Goal: Information Seeking & Learning: Learn about a topic

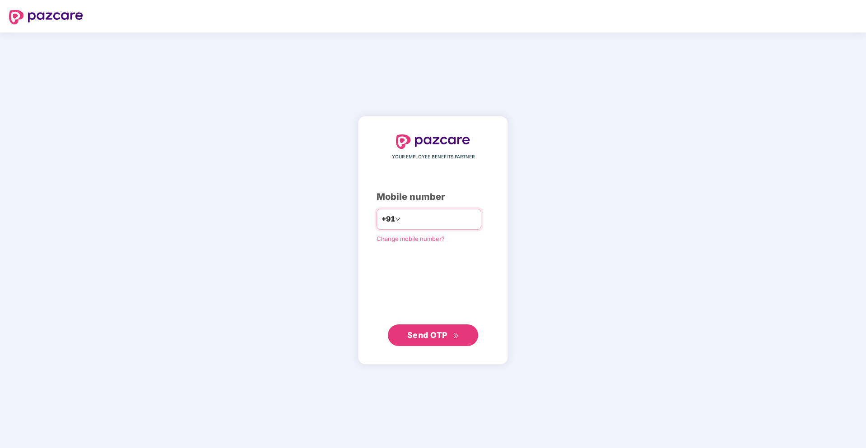
click at [427, 225] on input "number" at bounding box center [439, 219] width 74 height 14
type input "**********"
click at [423, 339] on span "Send OTP" at bounding box center [427, 334] width 40 height 9
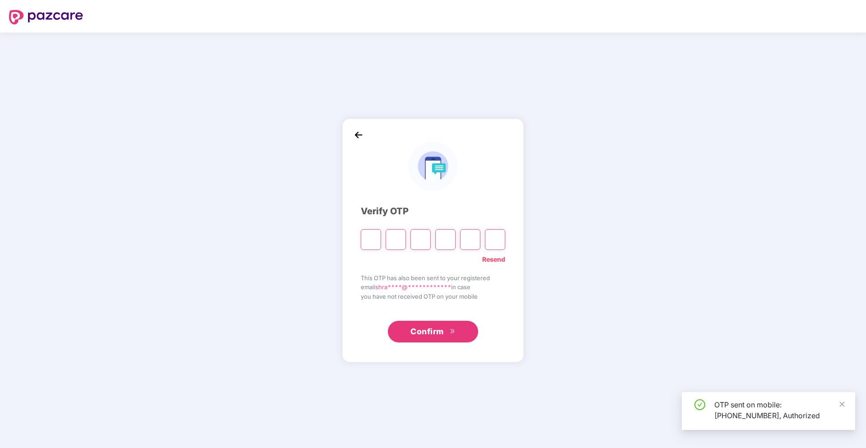
type input "*"
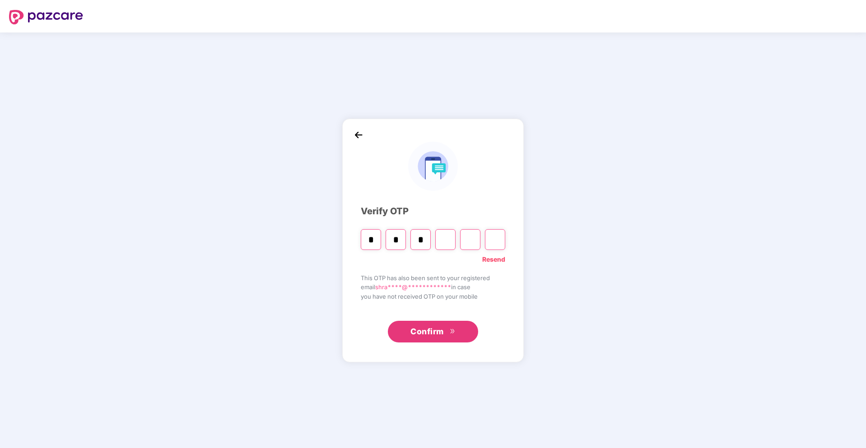
type input "*"
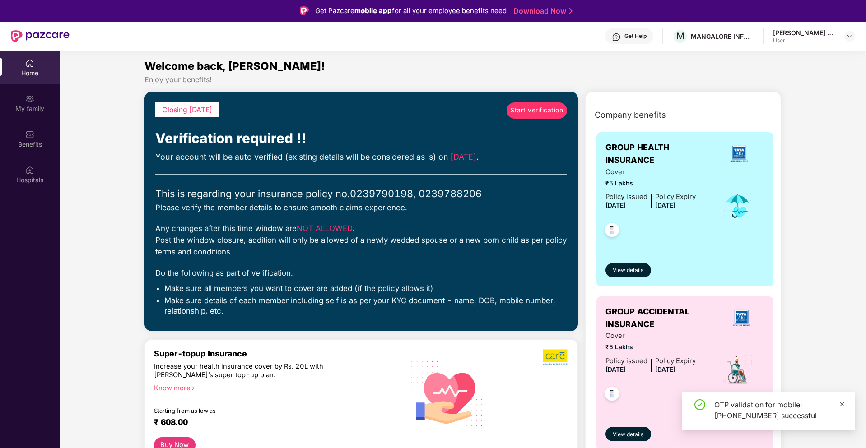
click at [842, 407] on icon "close" at bounding box center [842, 405] width 6 height 6
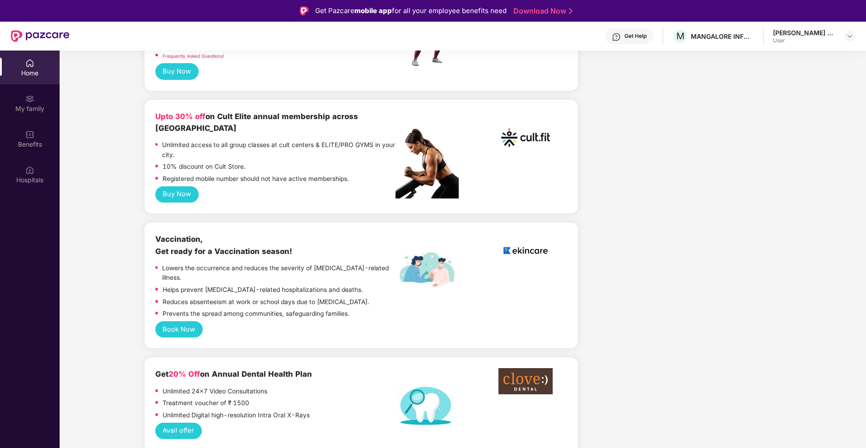
scroll to position [488, 0]
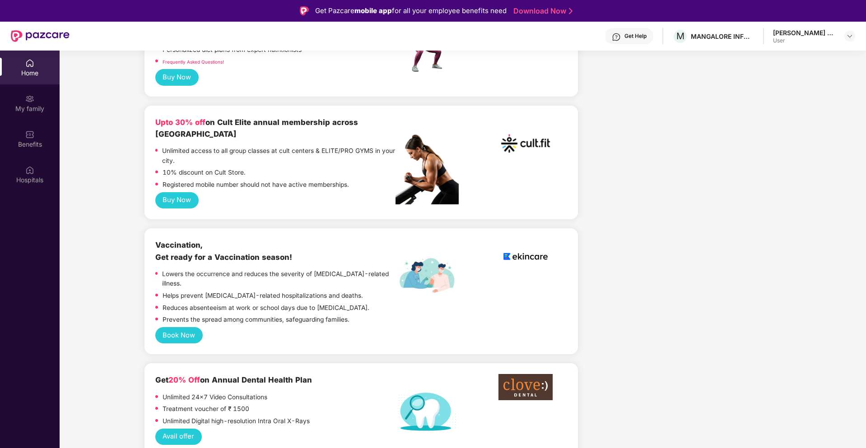
click at [839, 34] on div "[PERSON_NAME] M R User" at bounding box center [814, 36] width 82 height 16
click at [848, 32] on div at bounding box center [850, 36] width 11 height 11
click at [791, 80] on div "[PERSON_NAME] M R" at bounding box center [807, 82] width 66 height 9
click at [808, 33] on div "[PERSON_NAME] M R" at bounding box center [804, 32] width 63 height 9
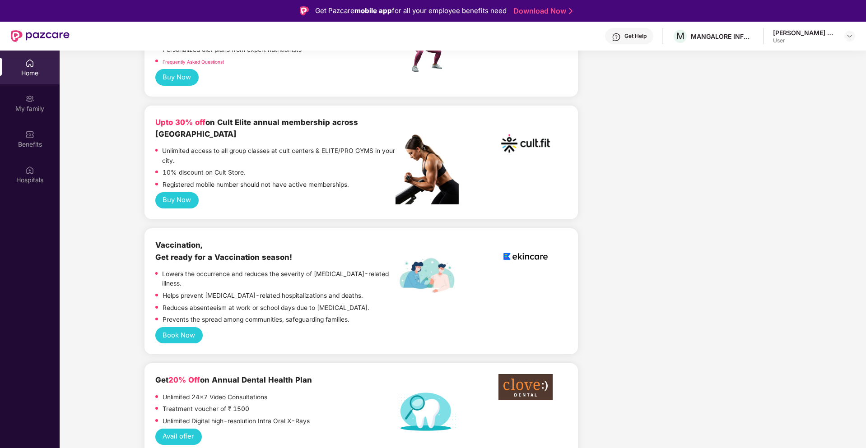
click at [843, 34] on div "[PERSON_NAME] M R User" at bounding box center [814, 36] width 82 height 16
click at [847, 34] on img at bounding box center [849, 36] width 7 height 7
click at [768, 86] on span "S" at bounding box center [763, 85] width 14 height 14
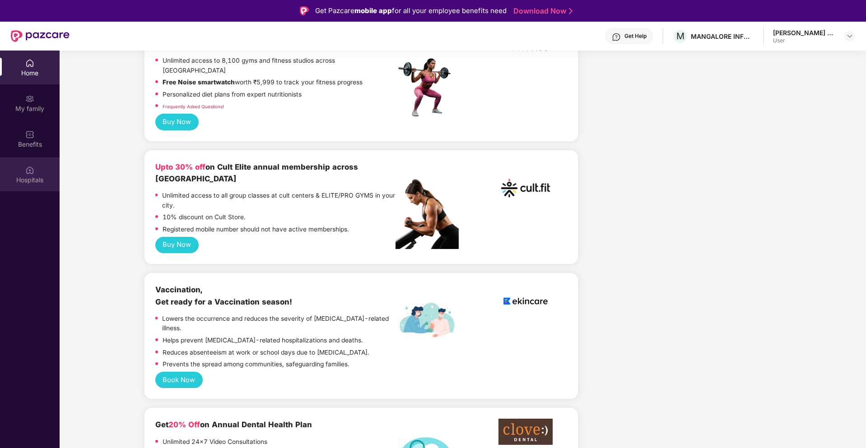
scroll to position [325, 0]
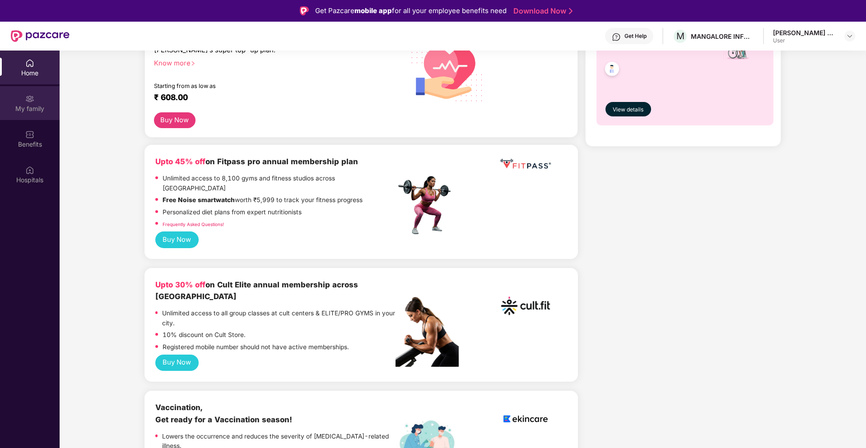
click at [29, 106] on div "My family" at bounding box center [30, 108] width 60 height 9
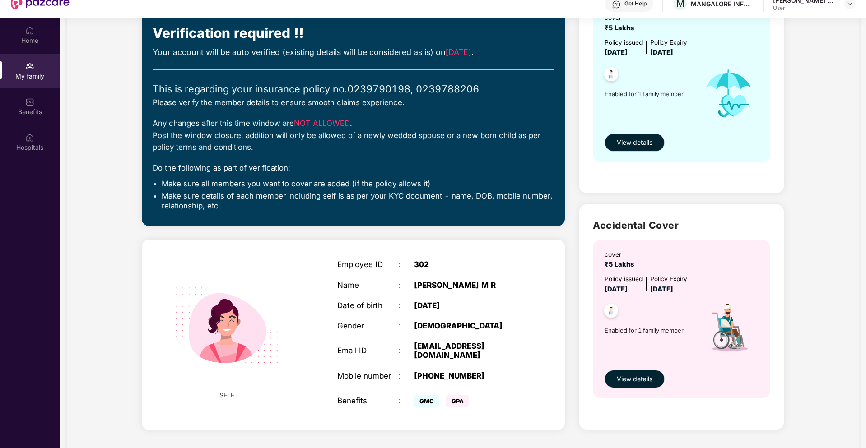
scroll to position [51, 0]
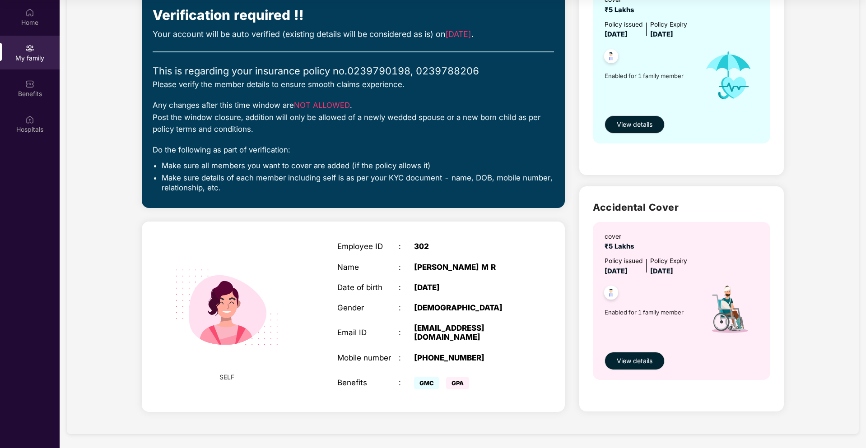
click at [225, 320] on img at bounding box center [227, 308] width 130 height 130
click at [232, 375] on span "SELF" at bounding box center [226, 378] width 15 height 10
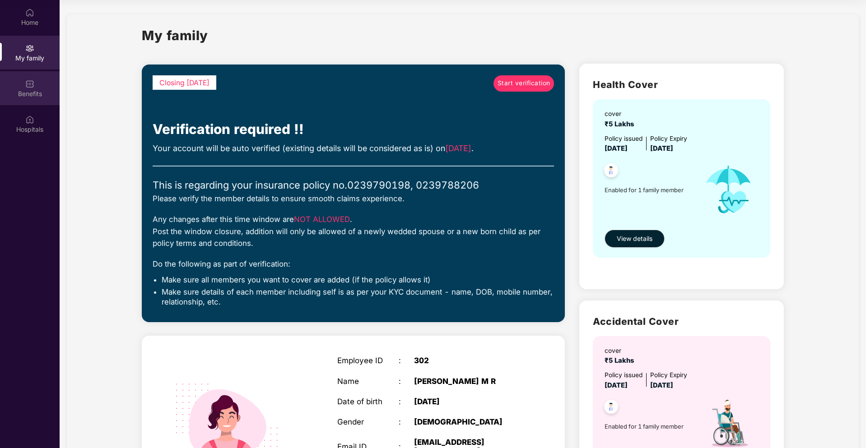
click at [23, 96] on div "Benefits" at bounding box center [30, 93] width 60 height 9
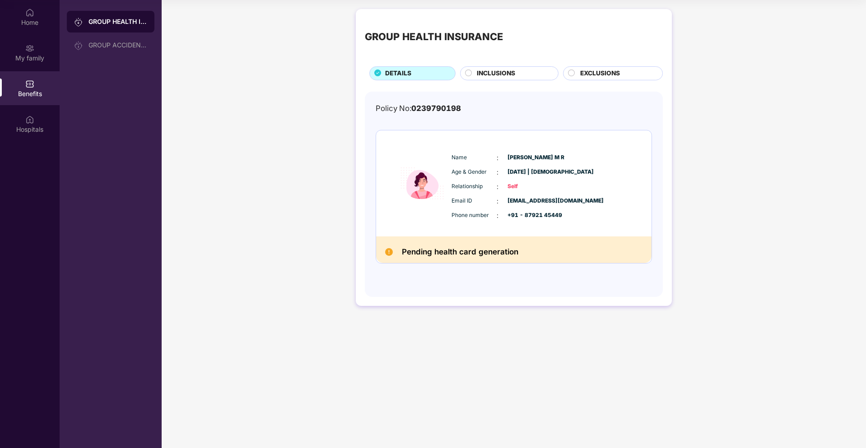
click at [418, 256] on h2 "Pending health card generation" at bounding box center [460, 252] width 117 height 13
click at [488, 70] on span "INCLUSIONS" at bounding box center [496, 74] width 38 height 10
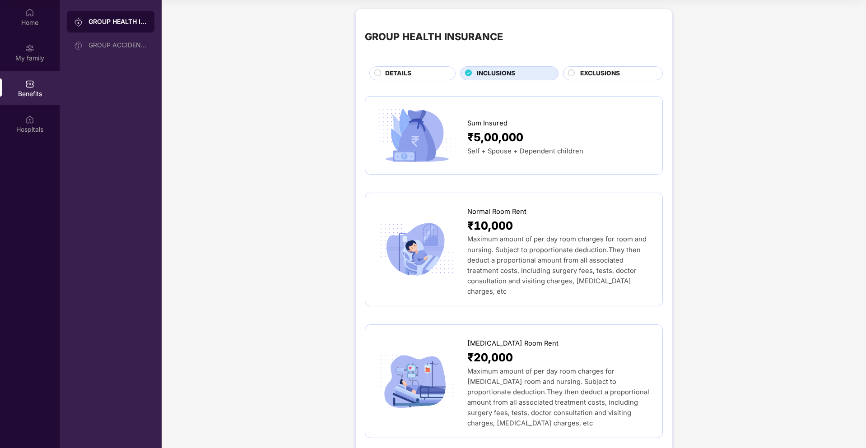
click at [422, 76] on div "DETAILS" at bounding box center [416, 74] width 70 height 11
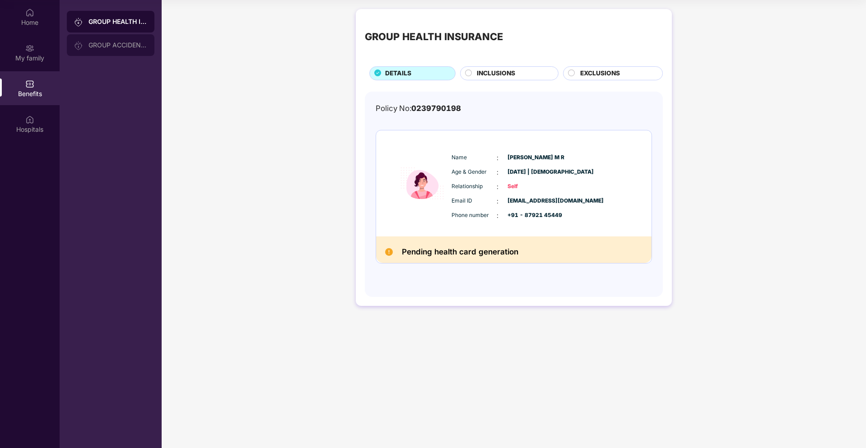
click at [123, 42] on div "GROUP ACCIDENTAL INSURANCE" at bounding box center [118, 45] width 59 height 7
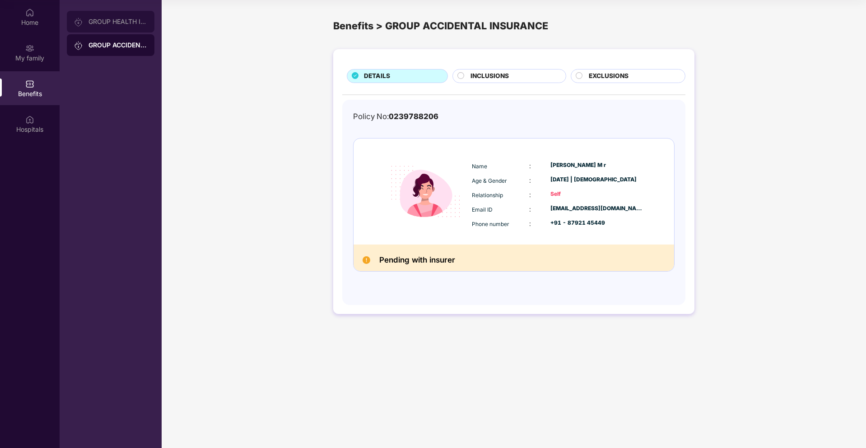
click at [122, 26] on div "GROUP HEALTH INSURANCE" at bounding box center [111, 22] width 88 height 22
